Goal: Navigation & Orientation: Find specific page/section

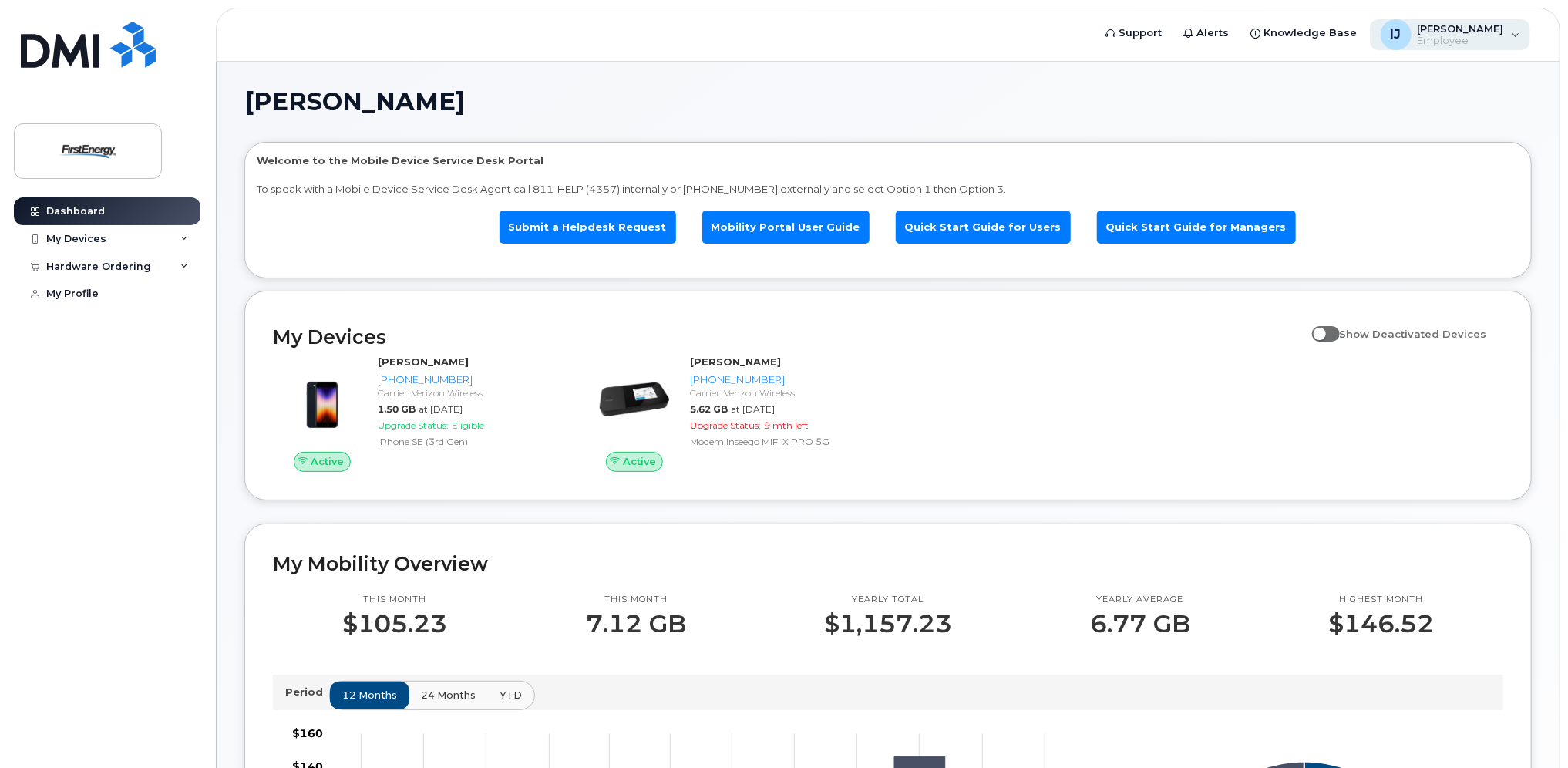
click at [1431, 33] on span "[PERSON_NAME]" at bounding box center [1461, 28] width 87 height 13
click at [1199, 63] on div "Ireland, Jennifer M Welcome to the Mobile Device Service Desk Portal To speak w…" at bounding box center [889, 724] width 1343 height 1325
click at [573, 224] on link "Submit a Helpdesk Request" at bounding box center [587, 226] width 176 height 33
click at [63, 241] on div "My Devices" at bounding box center [76, 239] width 60 height 13
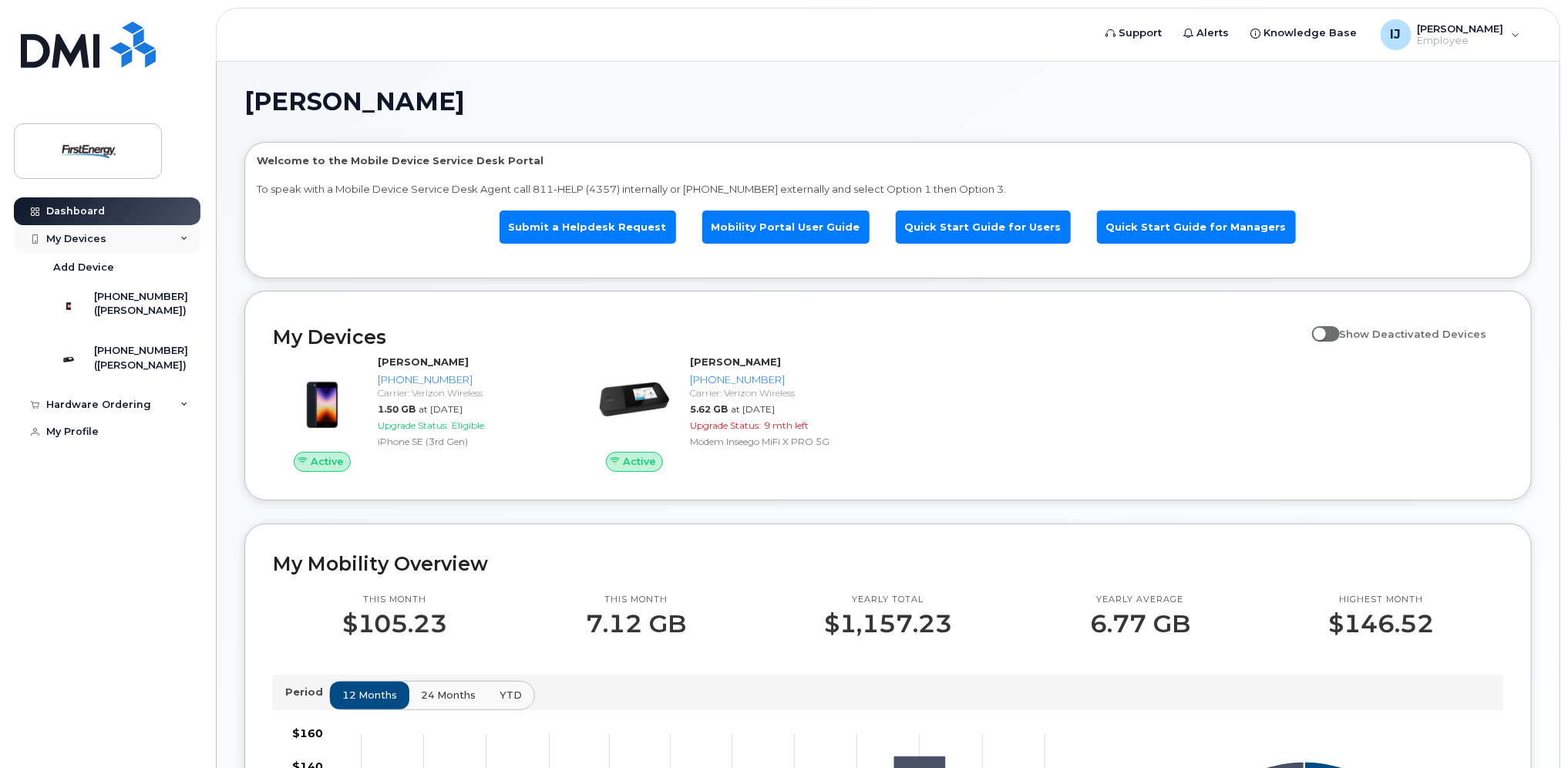
click at [63, 241] on div "My Devices" at bounding box center [76, 239] width 60 height 13
click at [83, 270] on div "Hardware Ordering" at bounding box center [98, 266] width 105 height 13
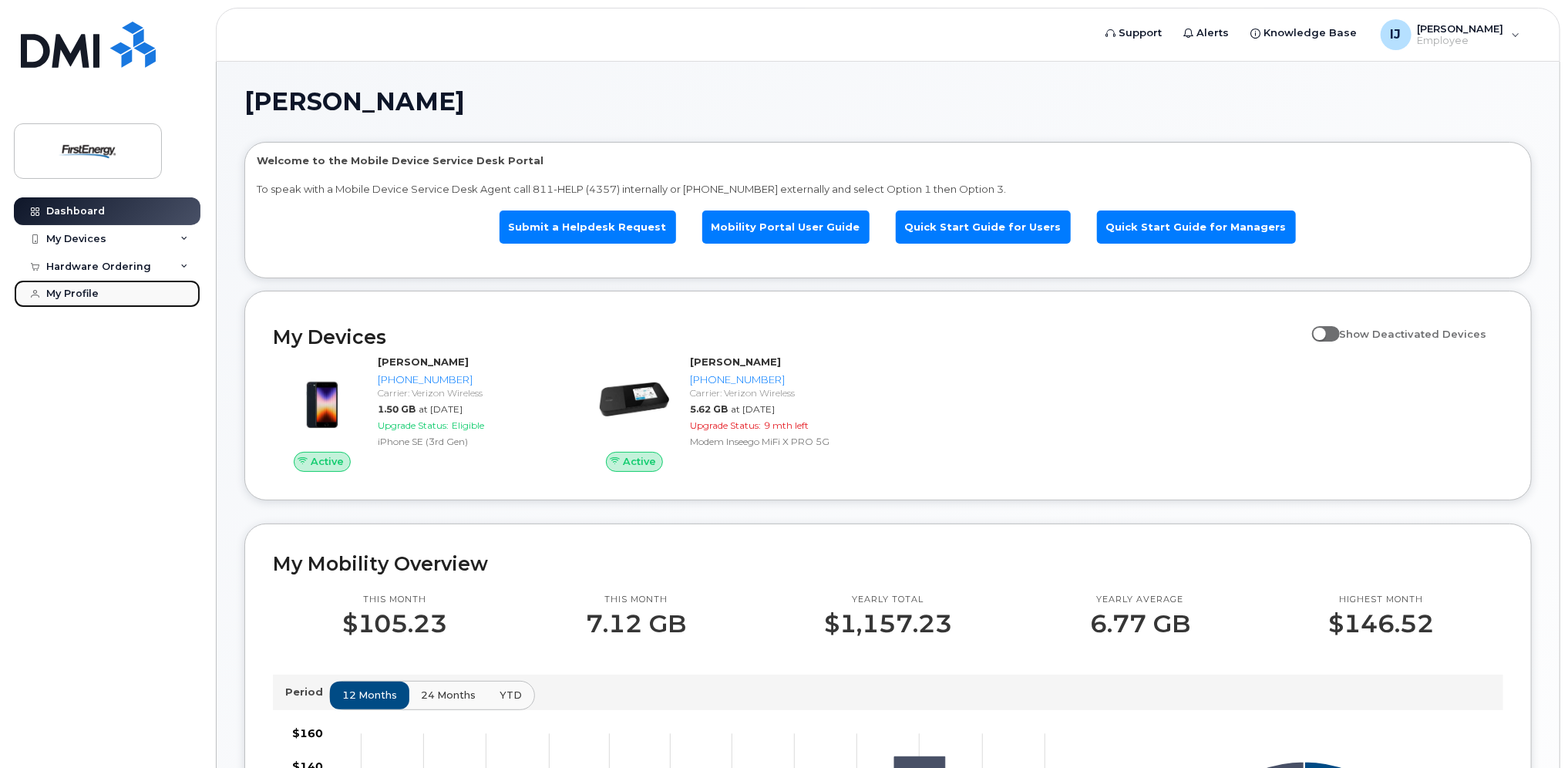
click at [79, 293] on div "My Profile" at bounding box center [72, 293] width 52 height 13
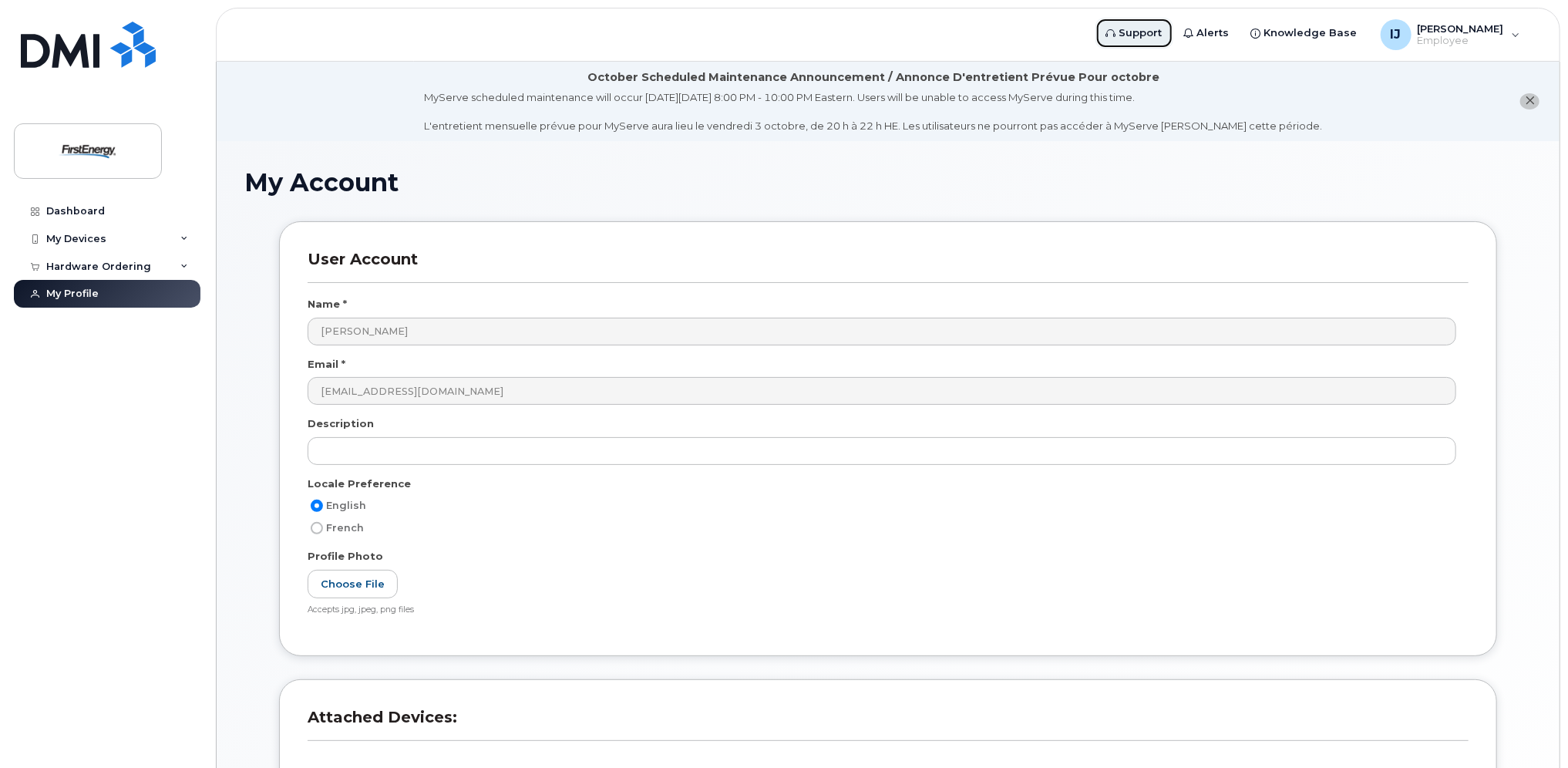
click at [1132, 34] on span "Support" at bounding box center [1141, 33] width 43 height 15
click at [1452, 27] on span "[PERSON_NAME]" at bounding box center [1461, 28] width 87 height 13
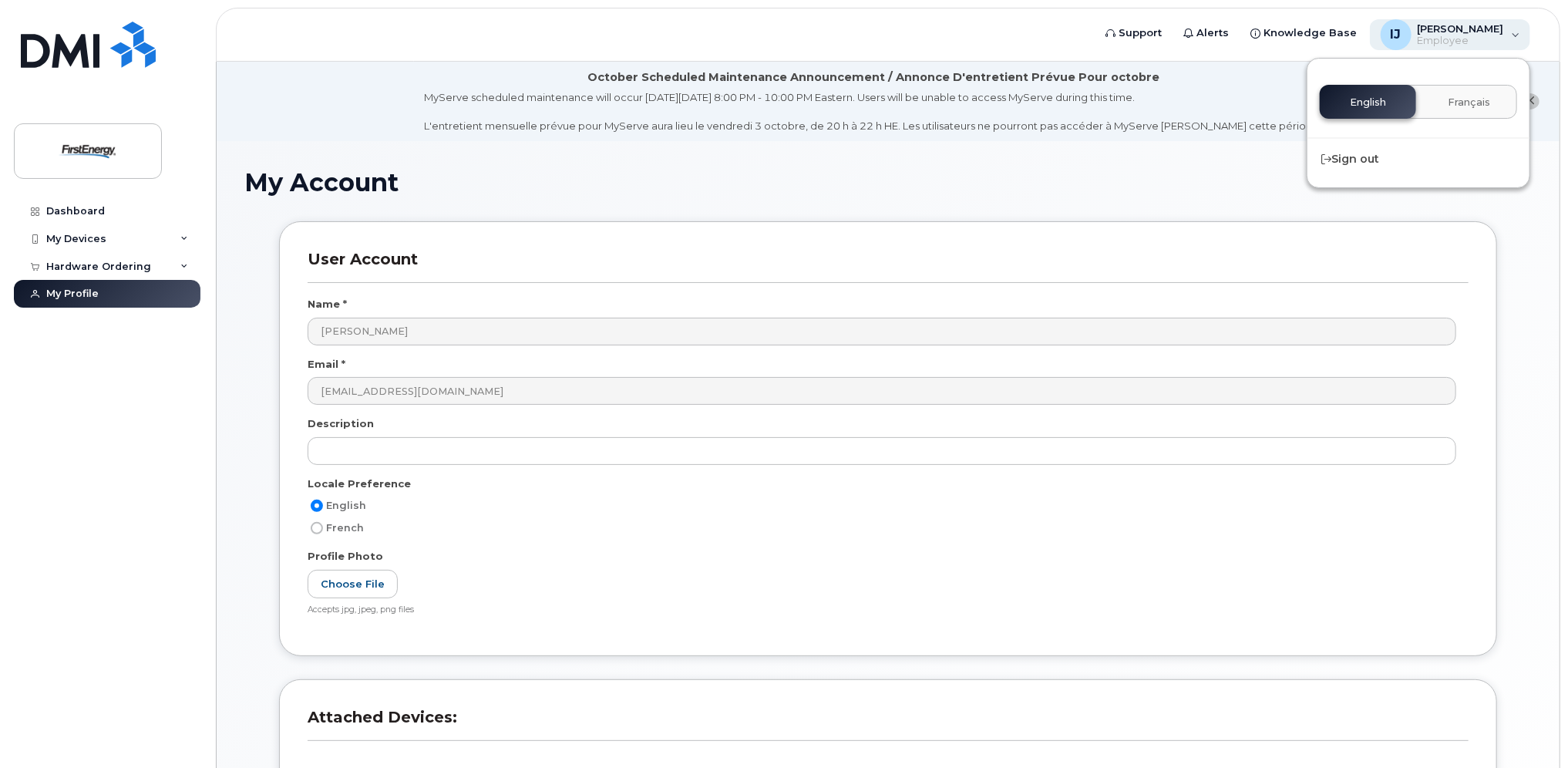
click at [1452, 27] on span "[PERSON_NAME]" at bounding box center [1461, 28] width 87 height 13
